Goal: Task Accomplishment & Management: Use online tool/utility

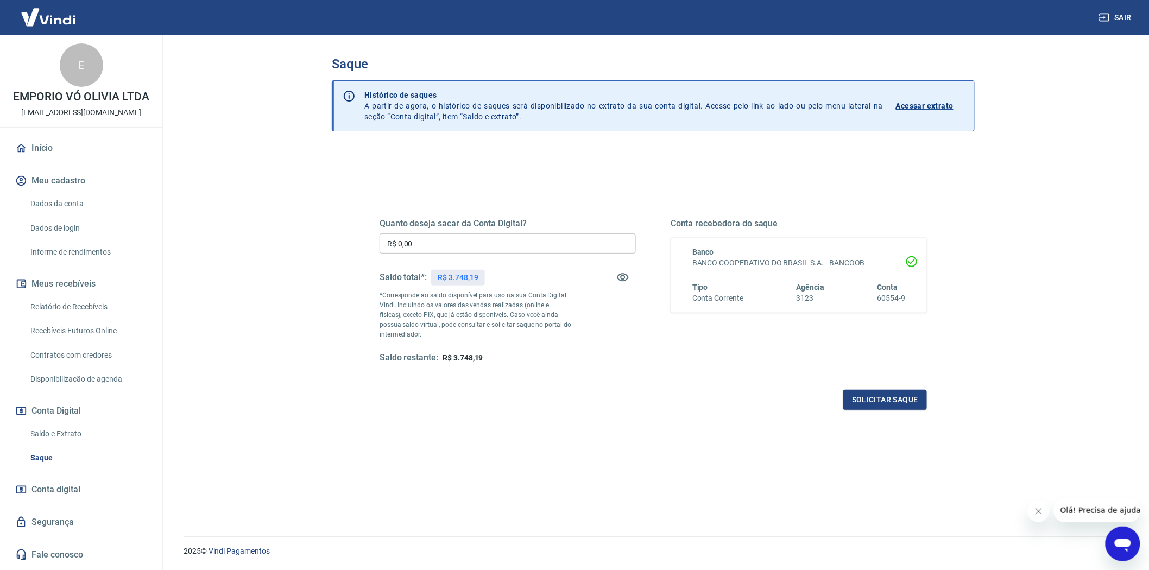
click at [432, 242] on input "R$ 0,00" at bounding box center [508, 244] width 256 height 20
type input "R$ 3.748,19"
click at [880, 394] on button "Solicitar saque" at bounding box center [886, 400] width 84 height 20
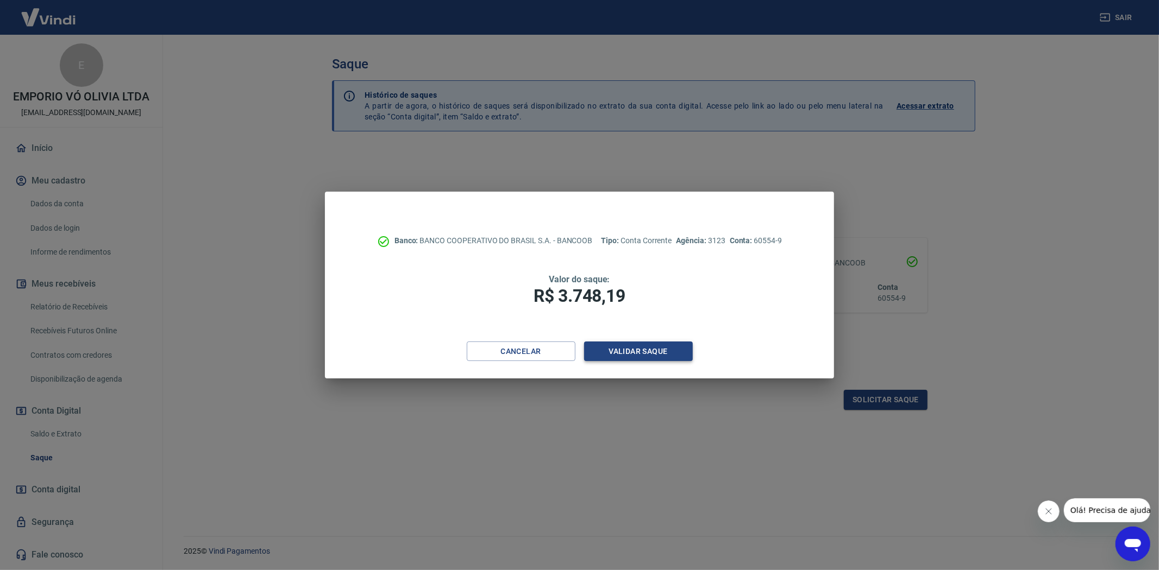
click at [626, 345] on button "Validar saque" at bounding box center [638, 352] width 109 height 20
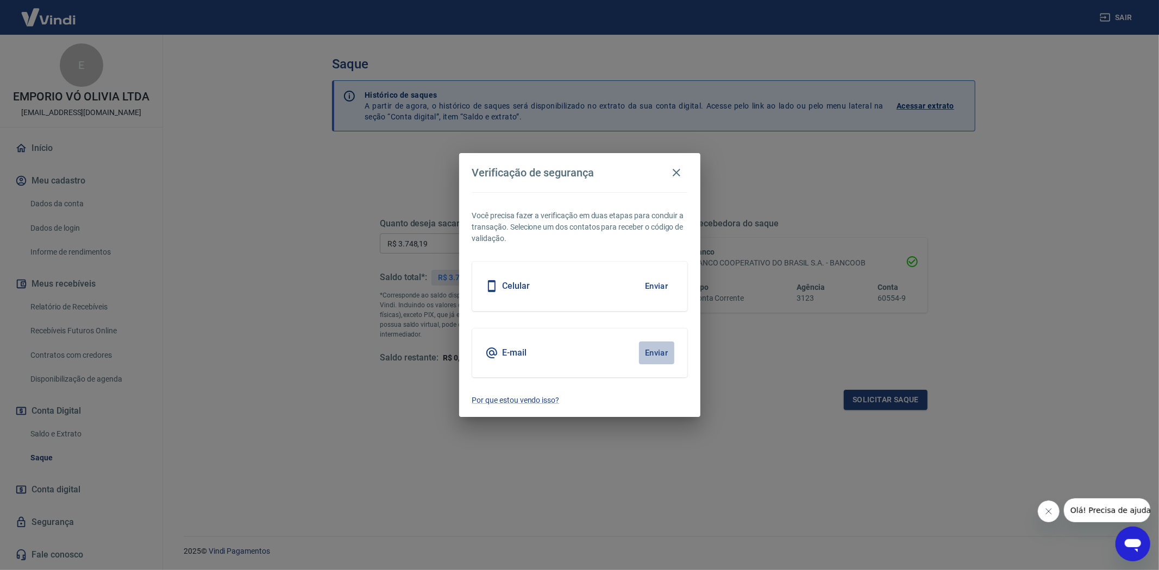
click at [662, 355] on button "Enviar" at bounding box center [656, 353] width 35 height 23
click at [653, 346] on button "Enviar" at bounding box center [656, 353] width 35 height 23
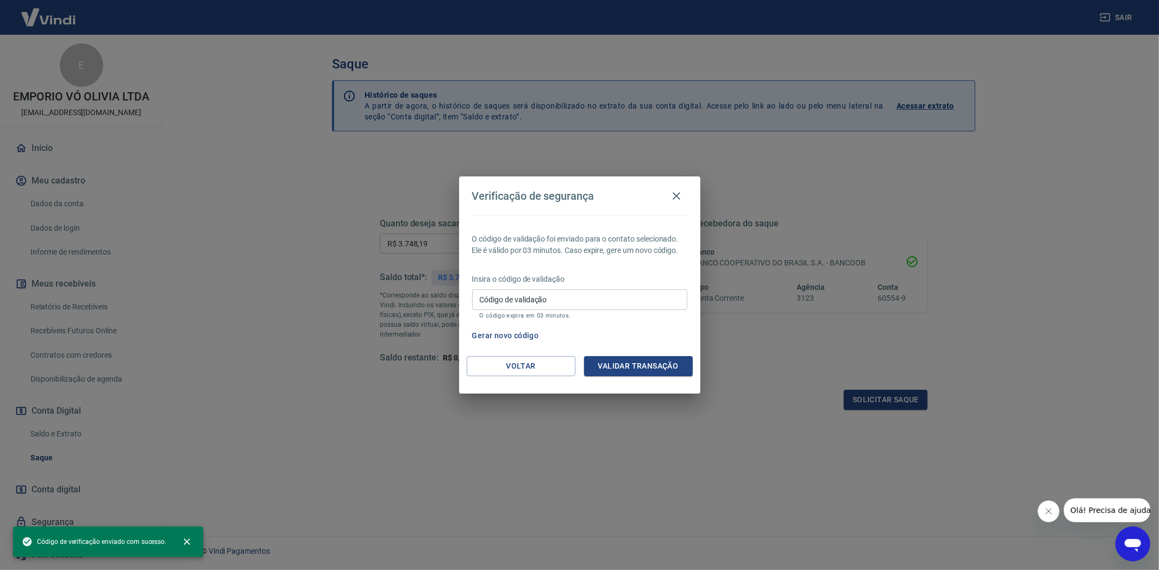
click at [570, 303] on input "Código de validação" at bounding box center [579, 300] width 215 height 20
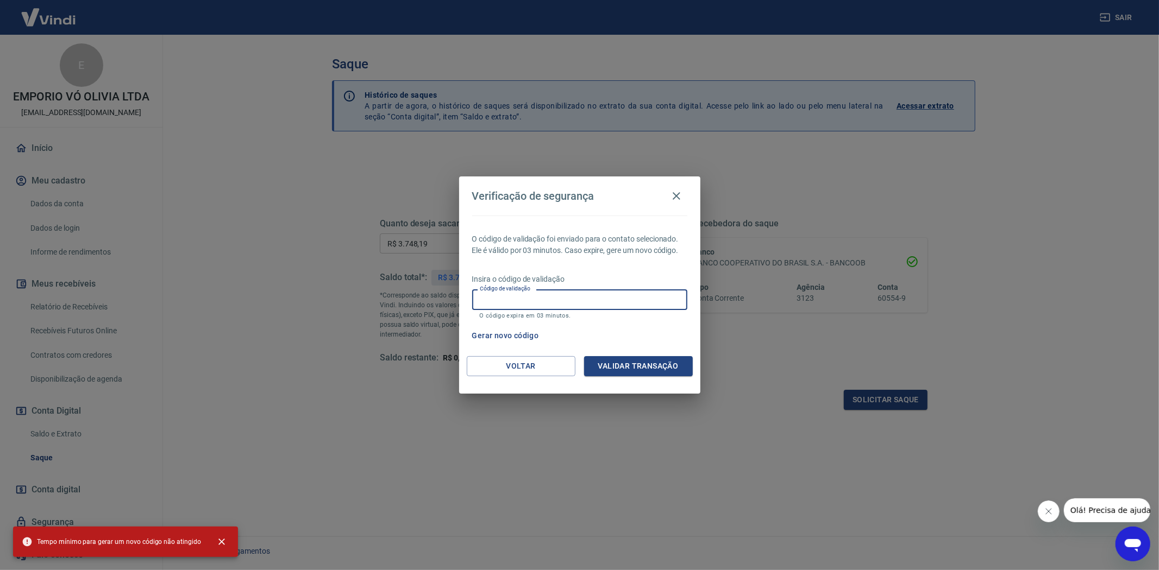
paste input "828267"
type input "828267"
drag, startPoint x: 607, startPoint y: 353, endPoint x: 617, endPoint y: 356, distance: 10.3
click at [608, 353] on div "O código de validação foi enviado para o contato selecionado. Ele é válido por …" at bounding box center [579, 286] width 241 height 141
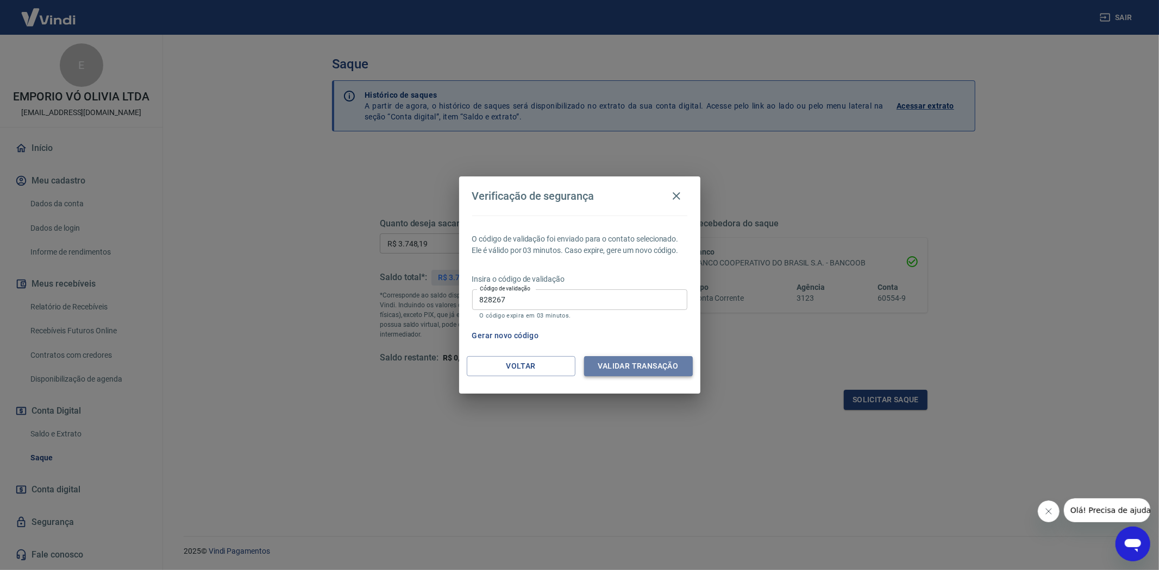
click at [619, 361] on button "Validar transação" at bounding box center [638, 366] width 109 height 20
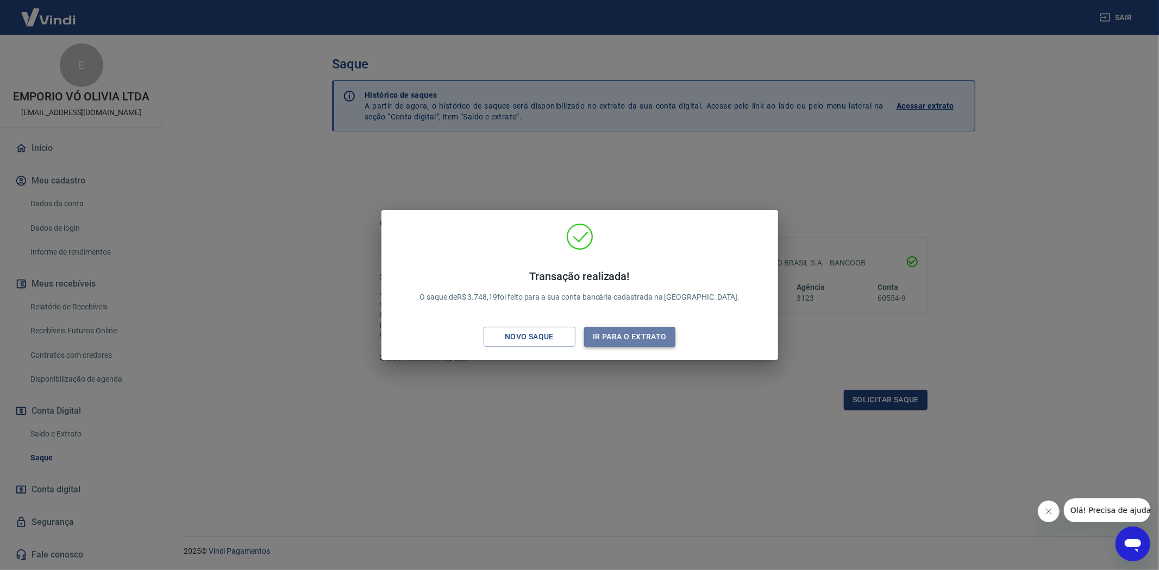
click at [626, 340] on button "Ir para o extrato" at bounding box center [630, 337] width 92 height 20
